Goal: Information Seeking & Learning: Check status

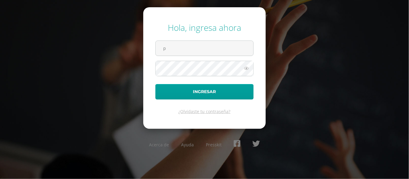
type input "p.klee.5adb1@gmail.com"
click at [155, 84] on button "Ingresar" at bounding box center [204, 91] width 98 height 15
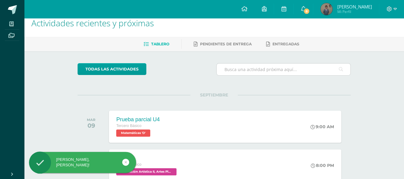
scroll to position [91, 0]
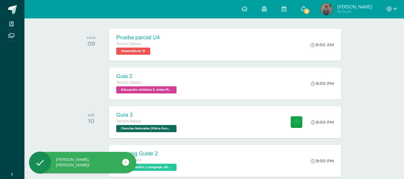
click at [306, 12] on span "8" at bounding box center [306, 11] width 7 height 7
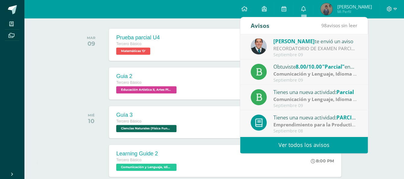
click at [299, 44] on span "[PERSON_NAME]" at bounding box center [294, 41] width 41 height 7
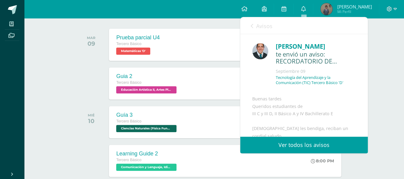
click at [266, 30] on link "Avisos" at bounding box center [262, 25] width 22 height 17
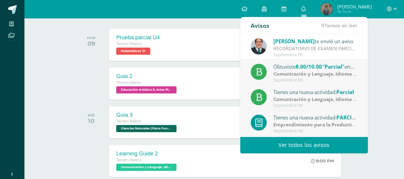
click at [285, 67] on div "Obtuviste 8.00/10.00 "Parcial" en Comunicación y Lenguaje, Idioma Español" at bounding box center [316, 66] width 84 height 8
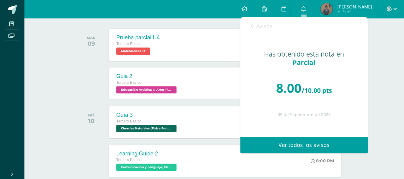
click at [268, 29] on span "Avisos" at bounding box center [264, 25] width 16 height 7
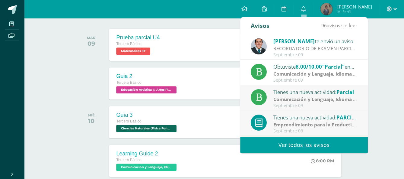
click at [292, 99] on strong "Comunicación y Lenguaje, Idioma Español" at bounding box center [323, 99] width 98 height 7
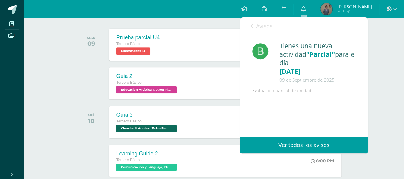
click at [264, 30] on link "Avisos" at bounding box center [262, 25] width 22 height 17
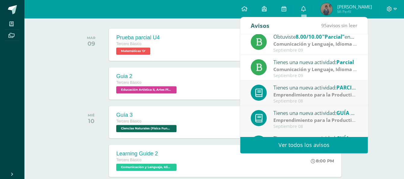
scroll to position [30, 0]
click at [268, 90] on div "Tienes una nueva actividad: PARCIAL IV UNIDAD Emprendimiento para la Productivi…" at bounding box center [304, 93] width 107 height 20
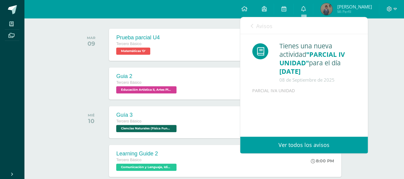
click at [250, 30] on div "Avisos 94 avisos sin leer Avisos" at bounding box center [304, 25] width 128 height 17
click at [252, 31] on link "Avisos" at bounding box center [262, 25] width 22 height 17
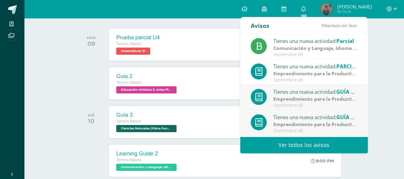
scroll to position [60, 0]
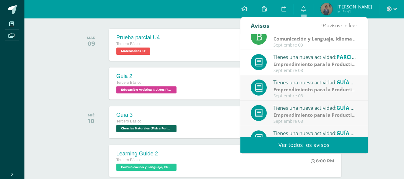
click at [265, 88] on div at bounding box center [259, 87] width 16 height 16
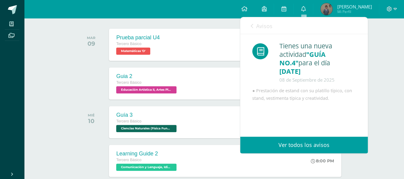
click at [258, 30] on link "Avisos" at bounding box center [262, 25] width 22 height 17
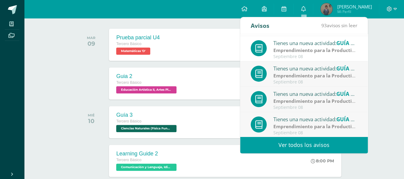
scroll to position [101, 0]
